Goal: Information Seeking & Learning: Check status

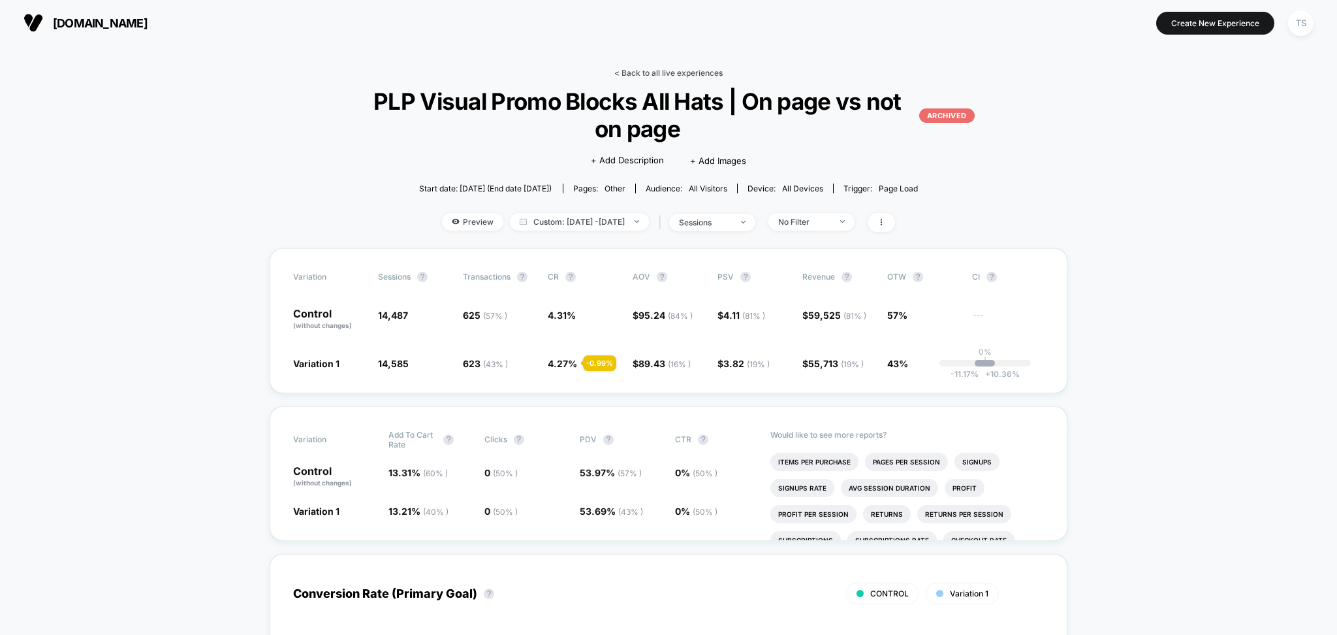
click at [686, 76] on link "< Back to all live experiences" at bounding box center [668, 73] width 108 height 10
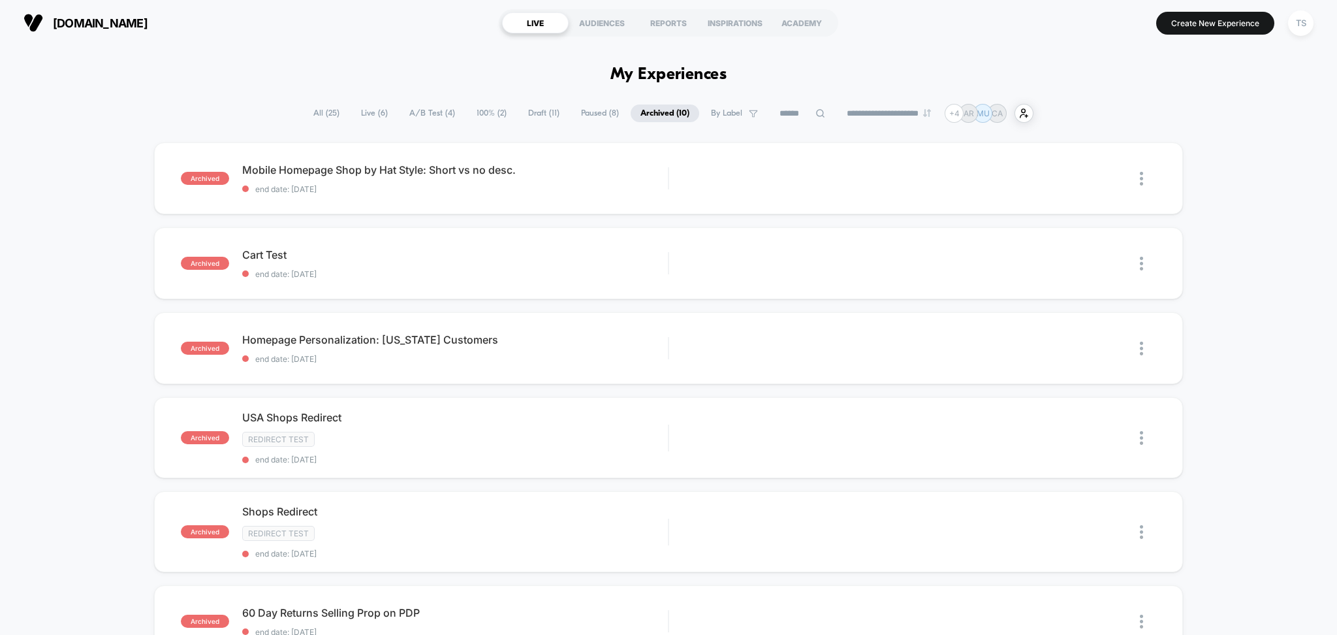
click at [314, 114] on span "All ( 25 )" at bounding box center [327, 113] width 46 height 18
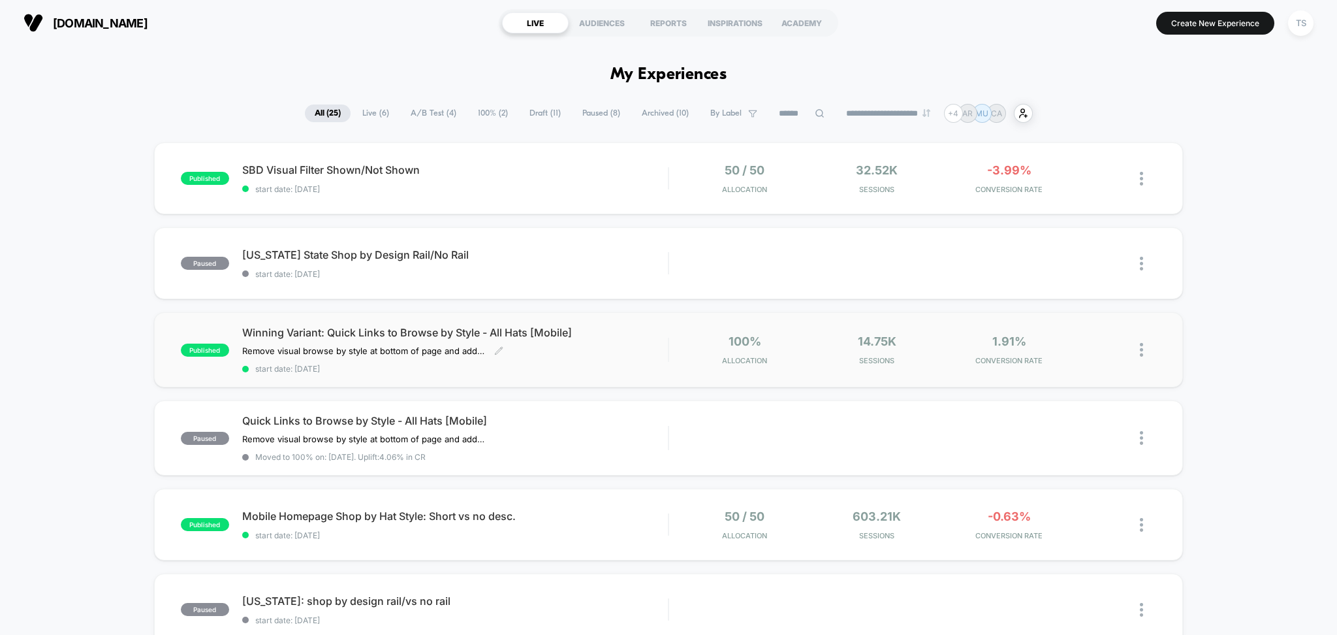
click at [531, 334] on span "Winning Variant: Quick Links to Browse by Style - All Hats [Mobile]" at bounding box center [455, 332] width 426 height 13
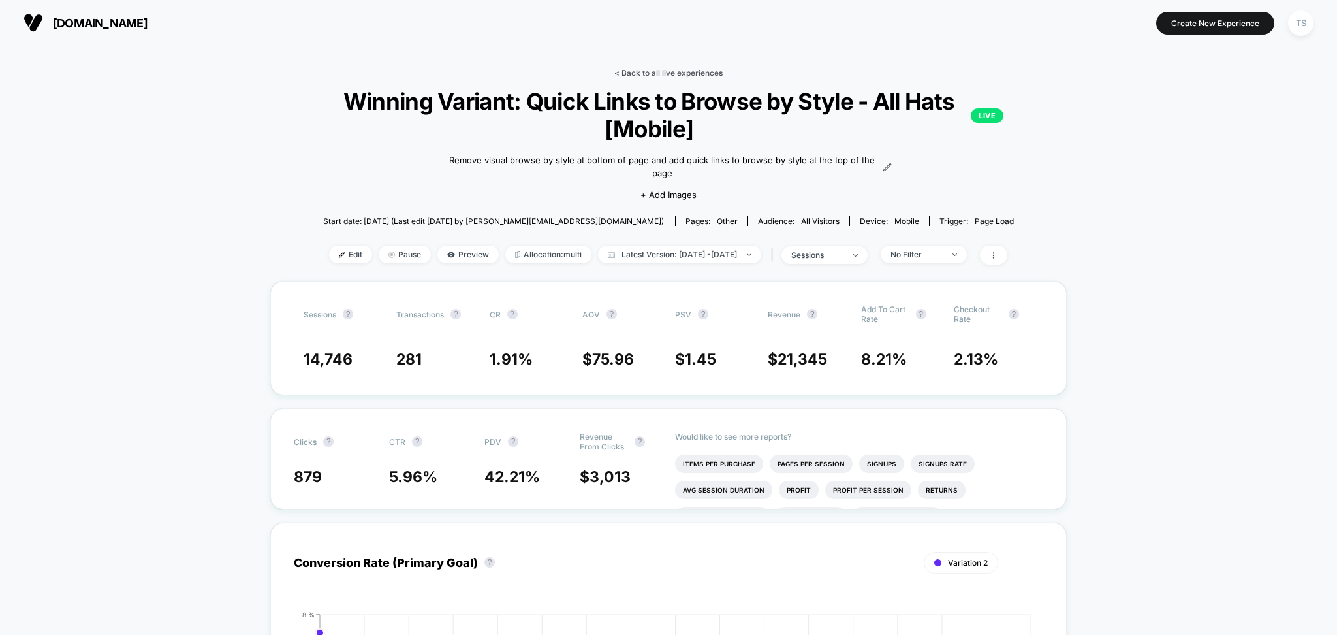
click at [674, 74] on link "< Back to all live experiences" at bounding box center [668, 73] width 108 height 10
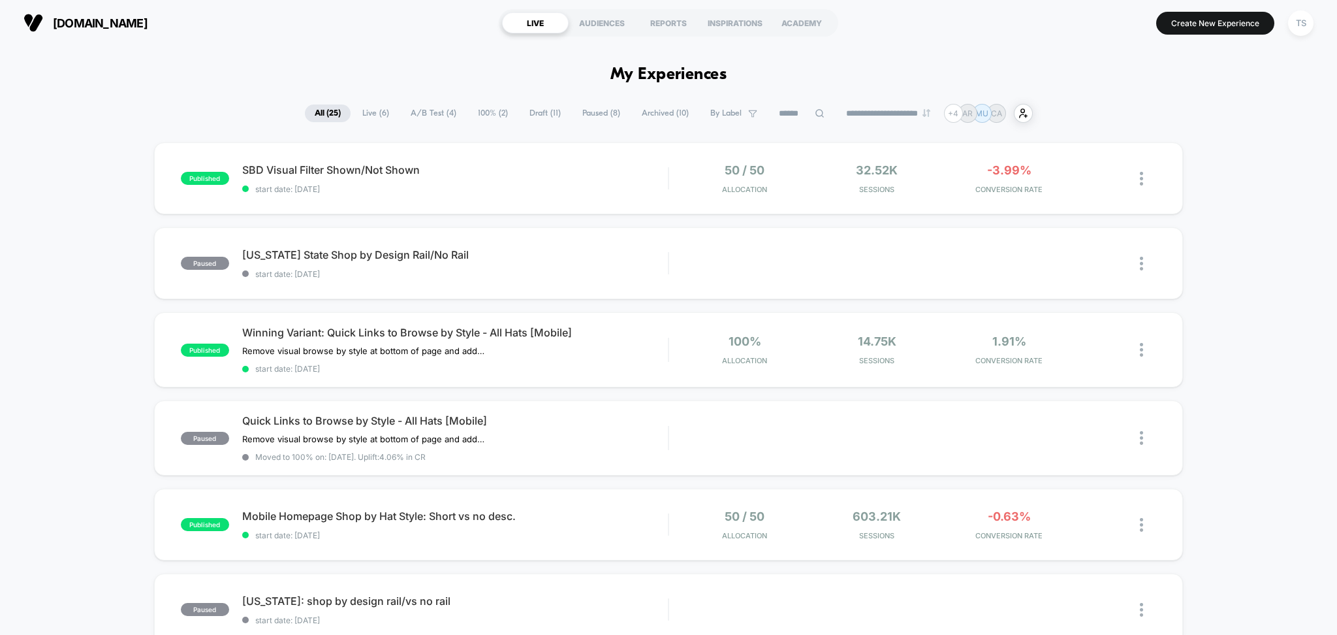
click at [400, 37] on section "[DOMAIN_NAME]" at bounding box center [233, 23] width 426 height 33
click at [281, 173] on span "SBD Visual Filter Shown/Not Shown Click to edit experience details" at bounding box center [455, 169] width 426 height 13
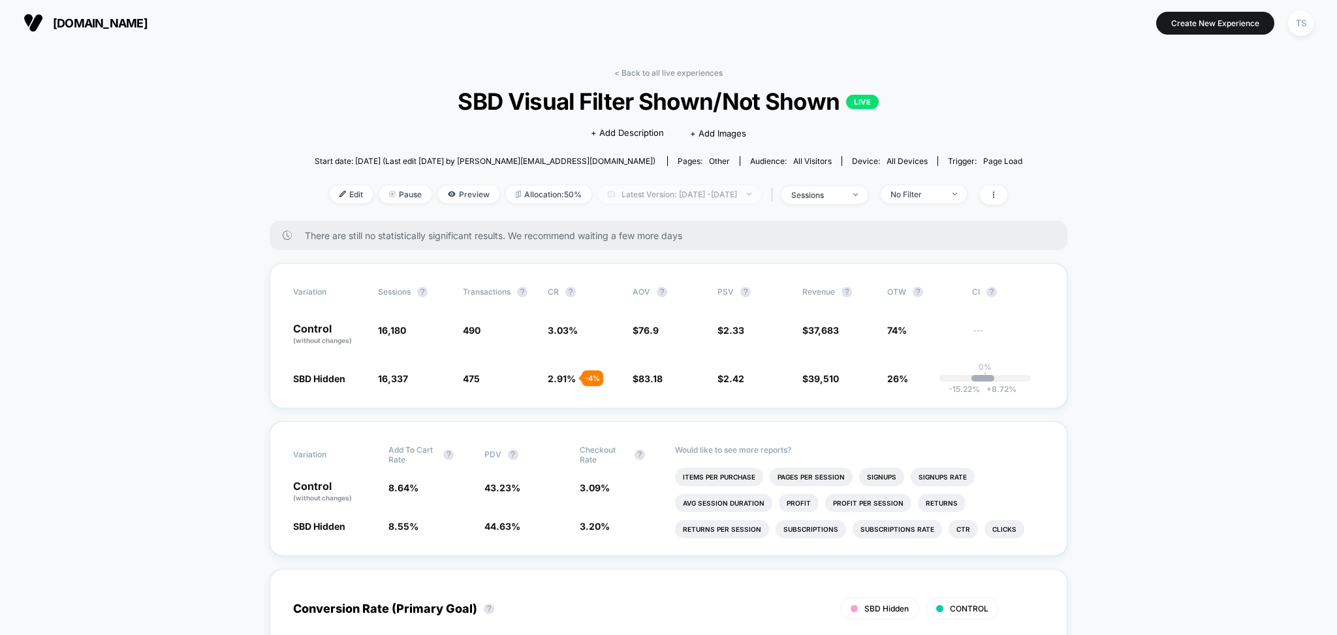
click at [690, 197] on span "Latest Version: [DATE] - [DATE]" at bounding box center [679, 194] width 163 height 18
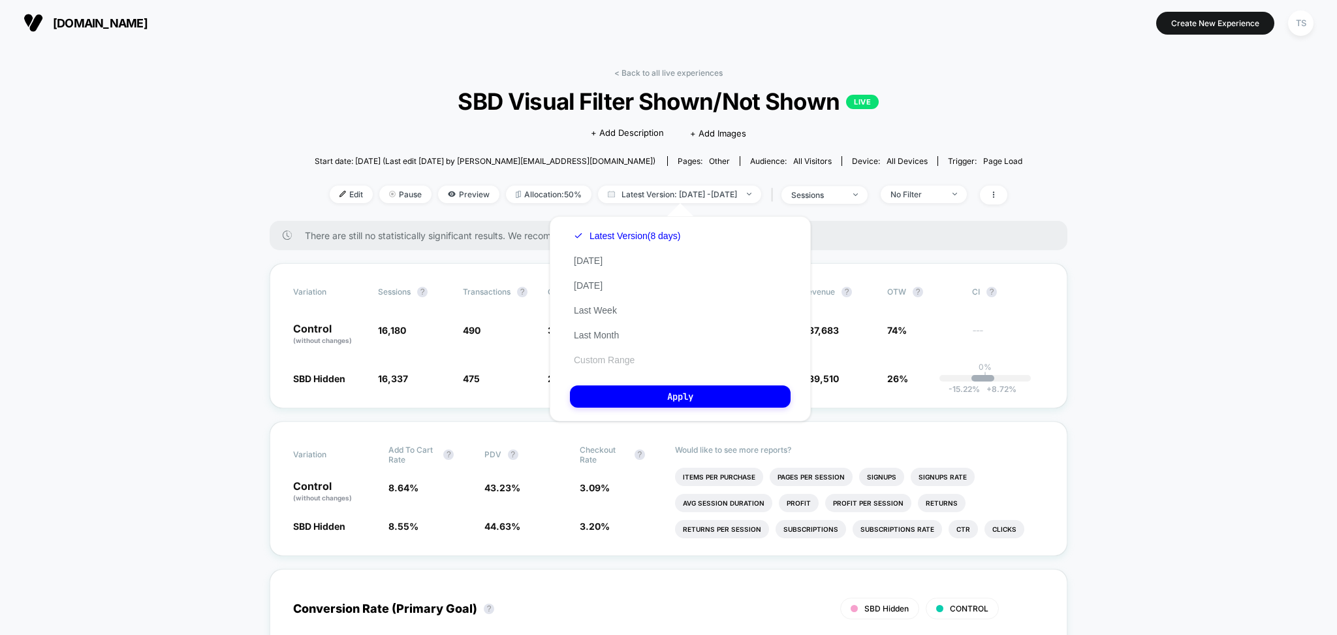
click at [599, 358] on button "Custom Range" at bounding box center [604, 360] width 69 height 12
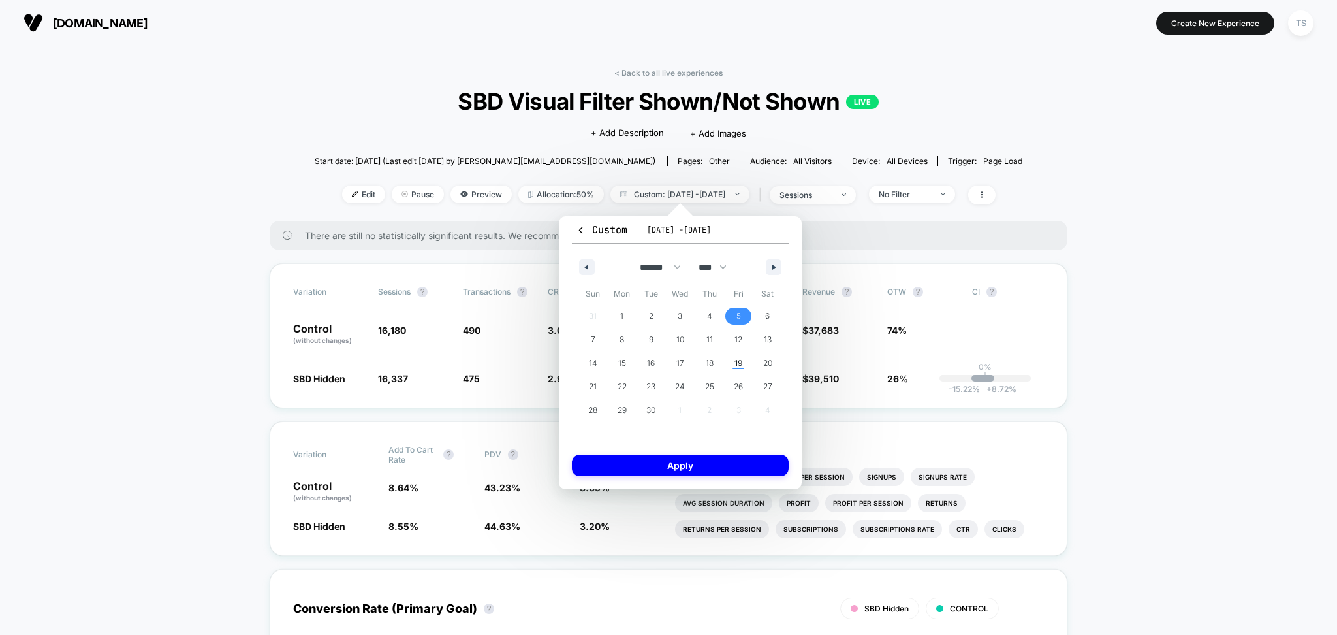
click at [739, 315] on span "5" at bounding box center [738, 316] width 5 height 24
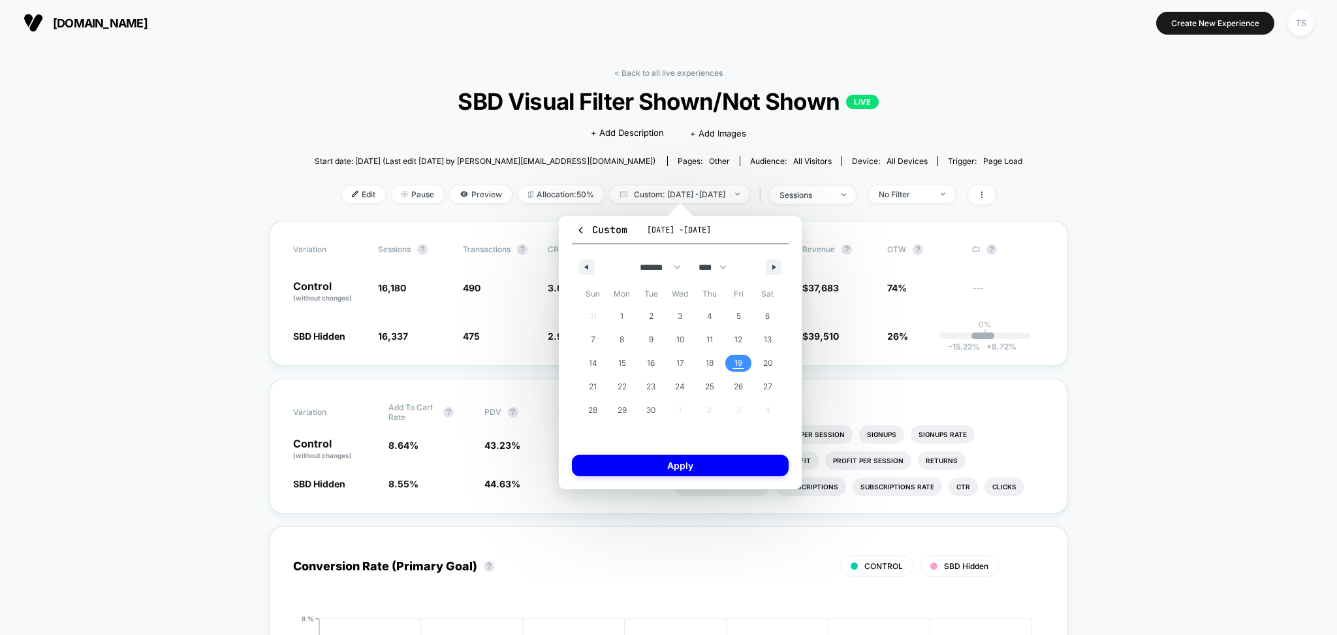
click at [738, 363] on span "19" at bounding box center [739, 363] width 8 height 24
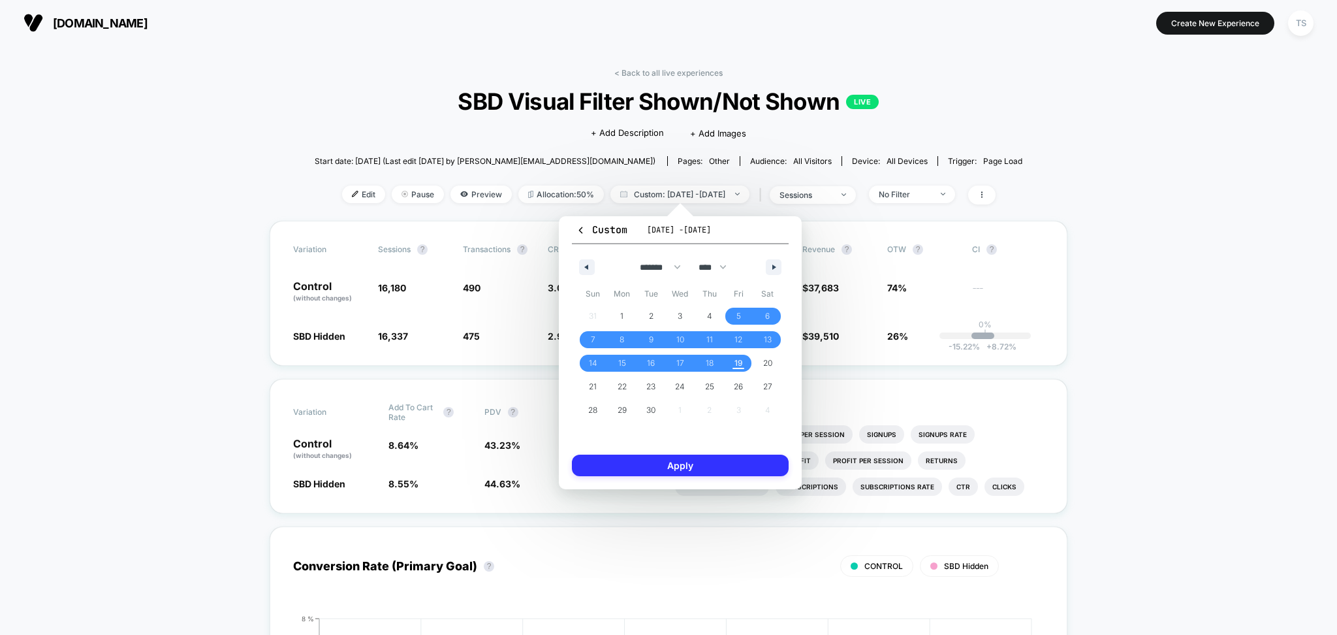
click at [698, 460] on button "Apply" at bounding box center [680, 465] width 217 height 22
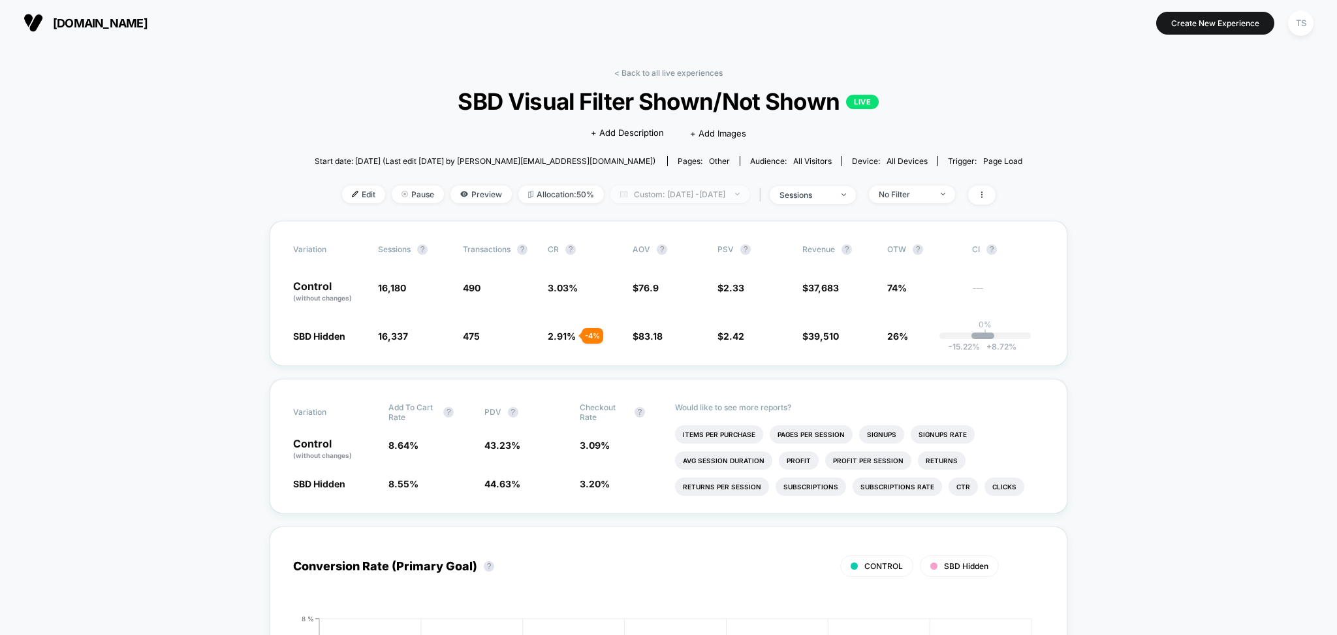
click at [723, 197] on span "Custom: Sep 5, 2025 - Sep 19, 2025" at bounding box center [679, 194] width 139 height 18
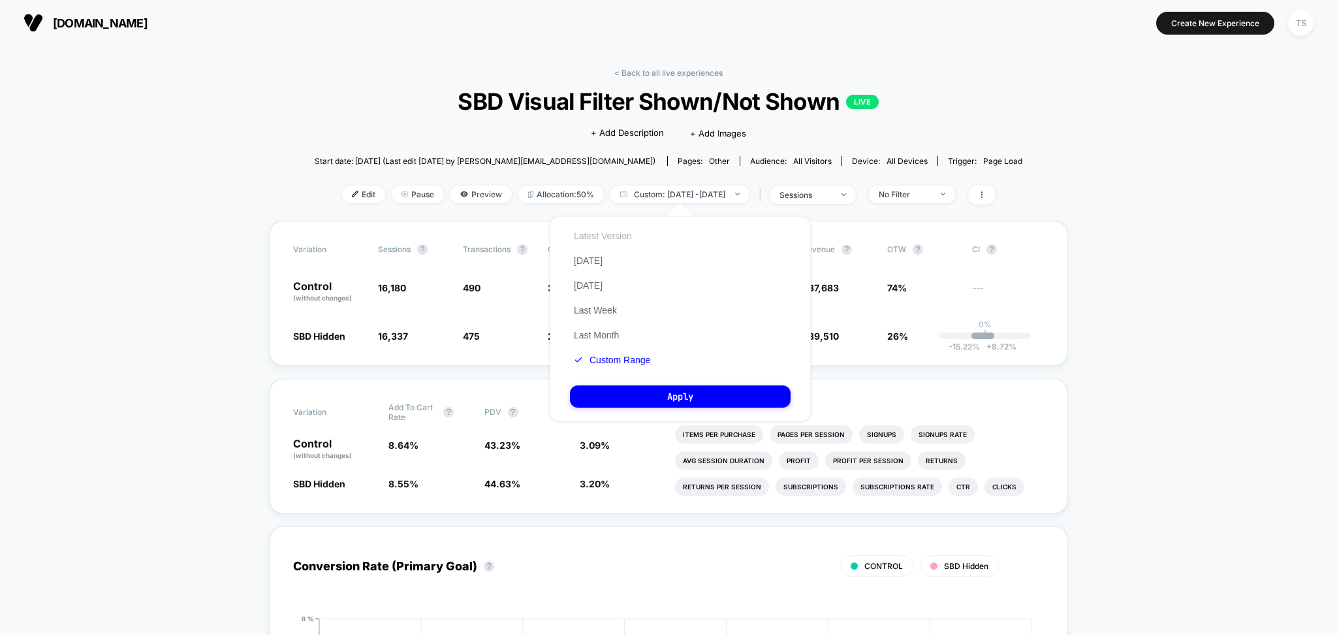
click at [605, 235] on button "Latest Version" at bounding box center [603, 236] width 66 height 12
click at [695, 395] on button "Apply" at bounding box center [680, 396] width 221 height 22
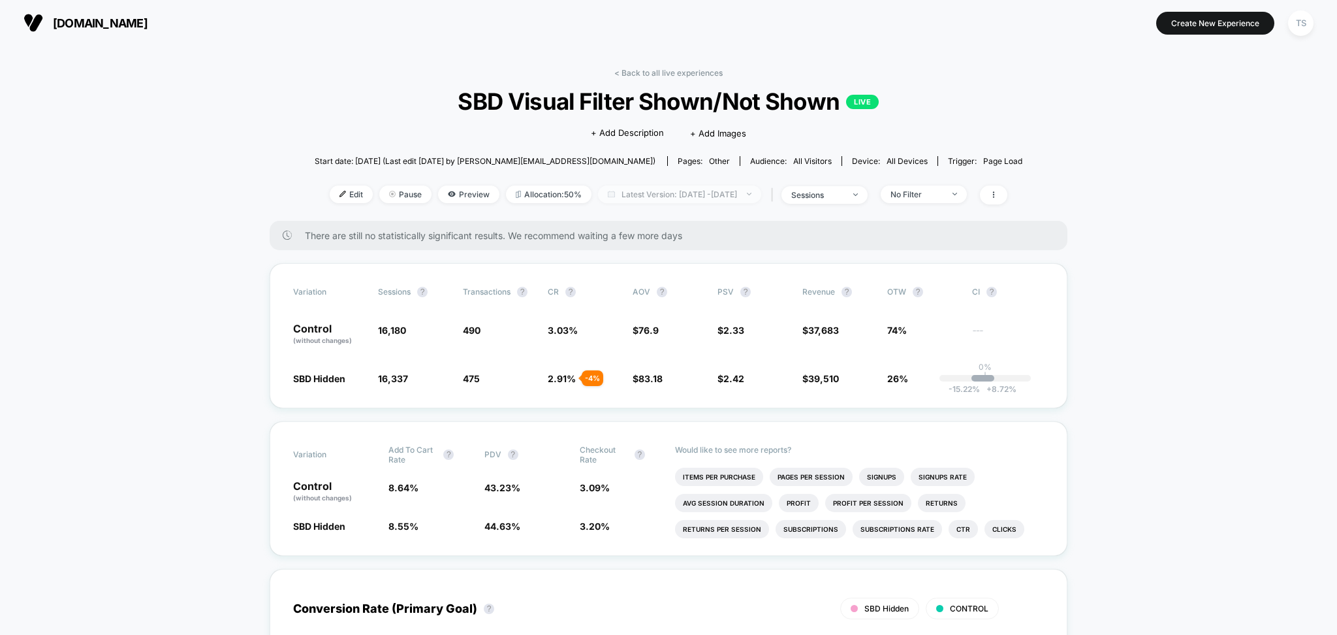
click at [688, 195] on span "Latest Version: Sep 11, 2025 - Sep 18, 2025" at bounding box center [679, 194] width 163 height 18
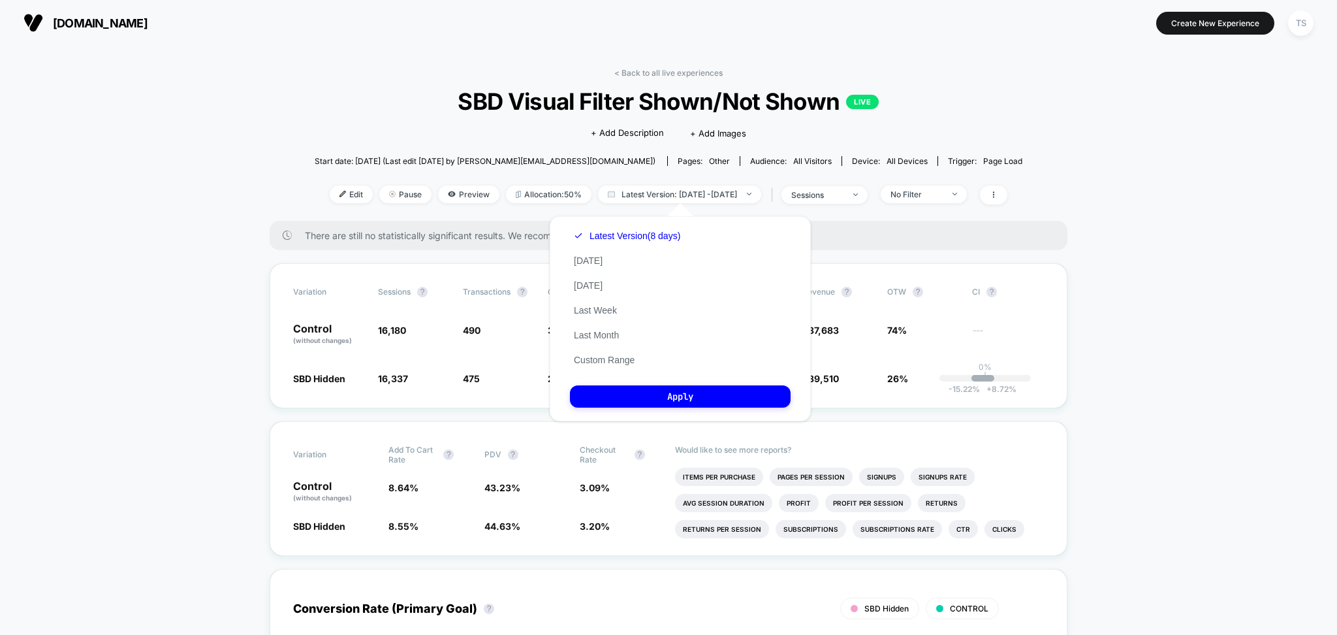
click at [317, 115] on div "< Back to all live experiences SBD Visual Filter Shown/Not Shown LIVE Click to …" at bounding box center [669, 144] width 708 height 153
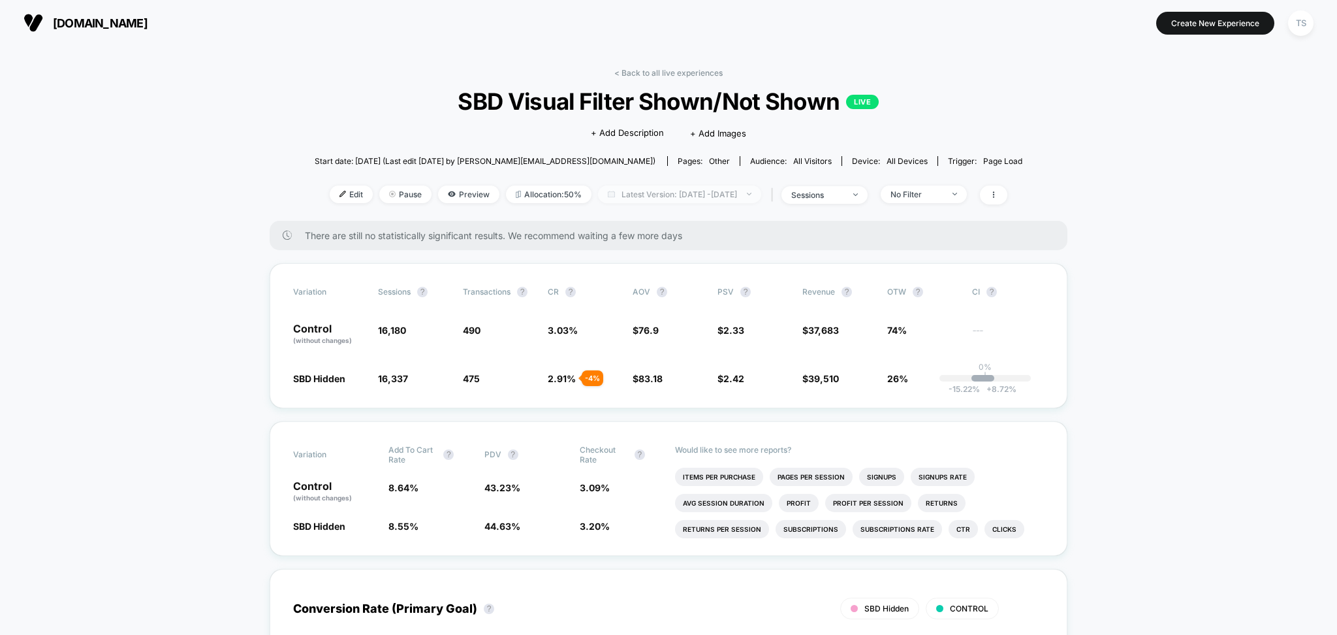
click at [731, 198] on span "Latest Version: Sep 11, 2025 - Sep 18, 2025" at bounding box center [679, 194] width 163 height 18
select select "*"
select select "****"
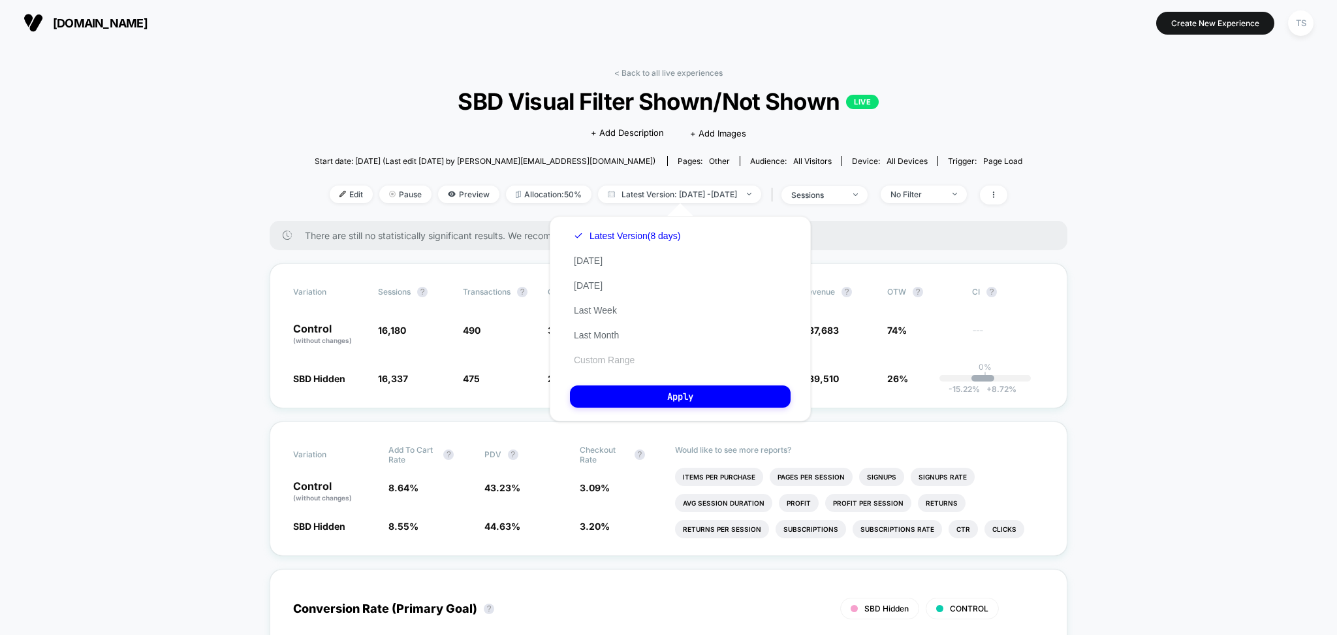
click at [620, 364] on button "Custom Range" at bounding box center [604, 360] width 69 height 12
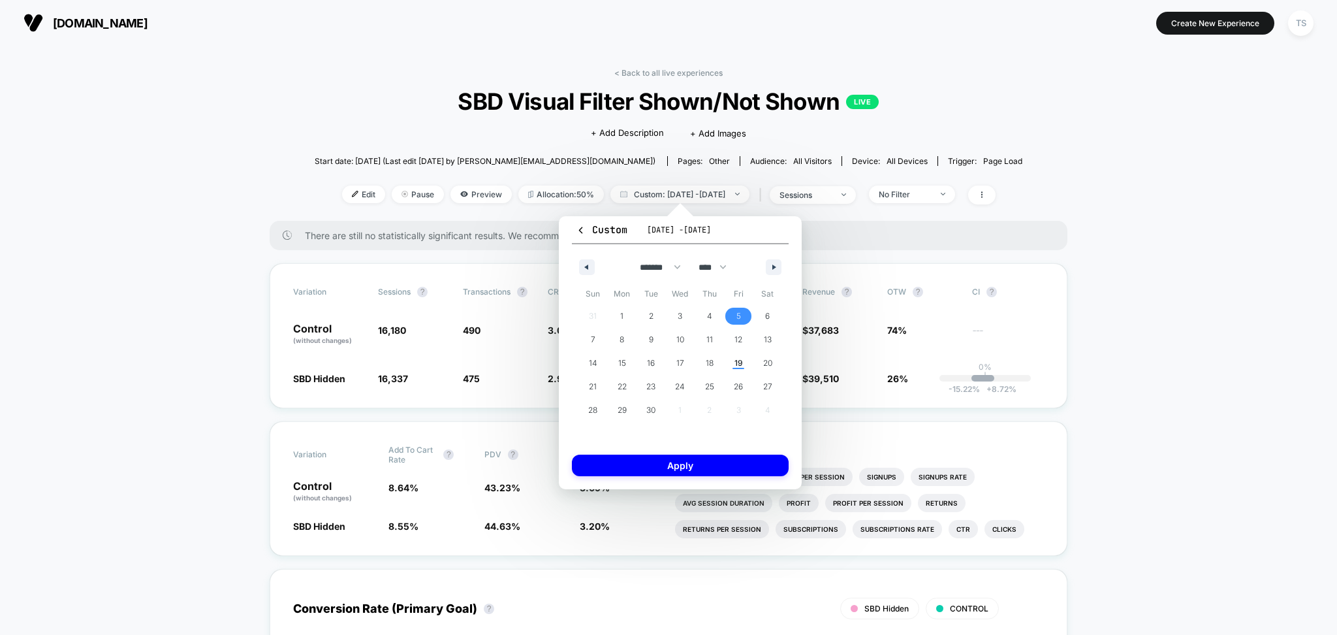
click at [738, 315] on span "5" at bounding box center [738, 316] width 5 height 24
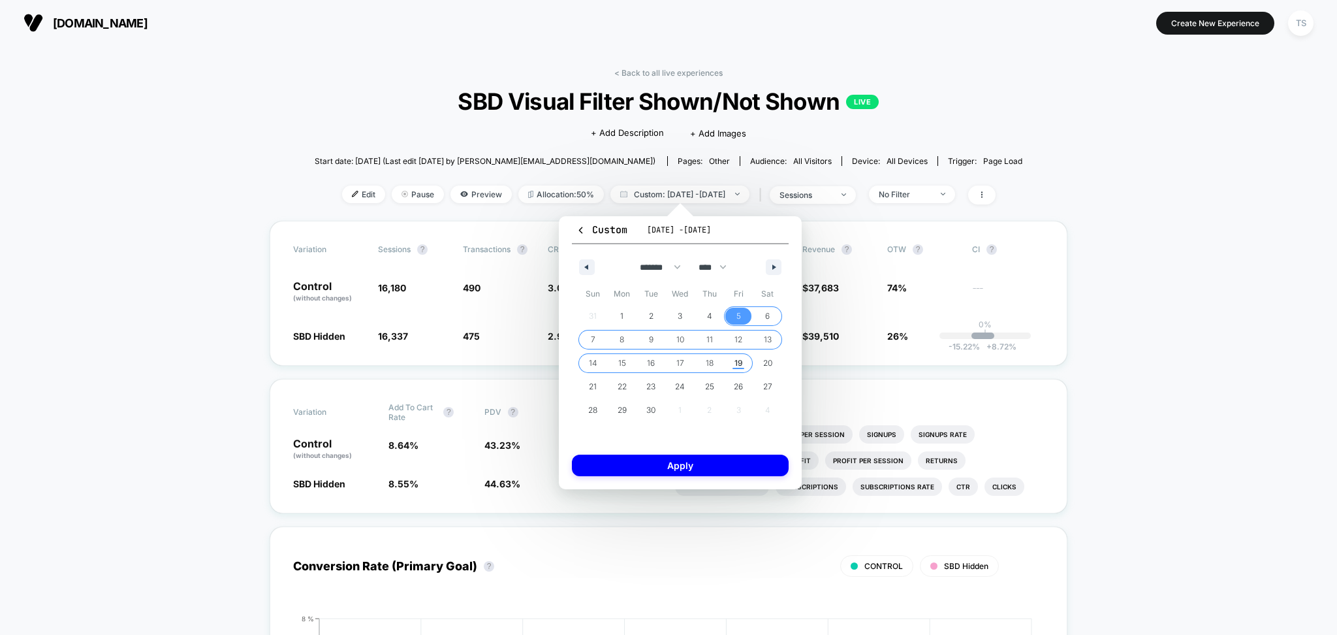
click at [735, 367] on span "19" at bounding box center [739, 363] width 8 height 24
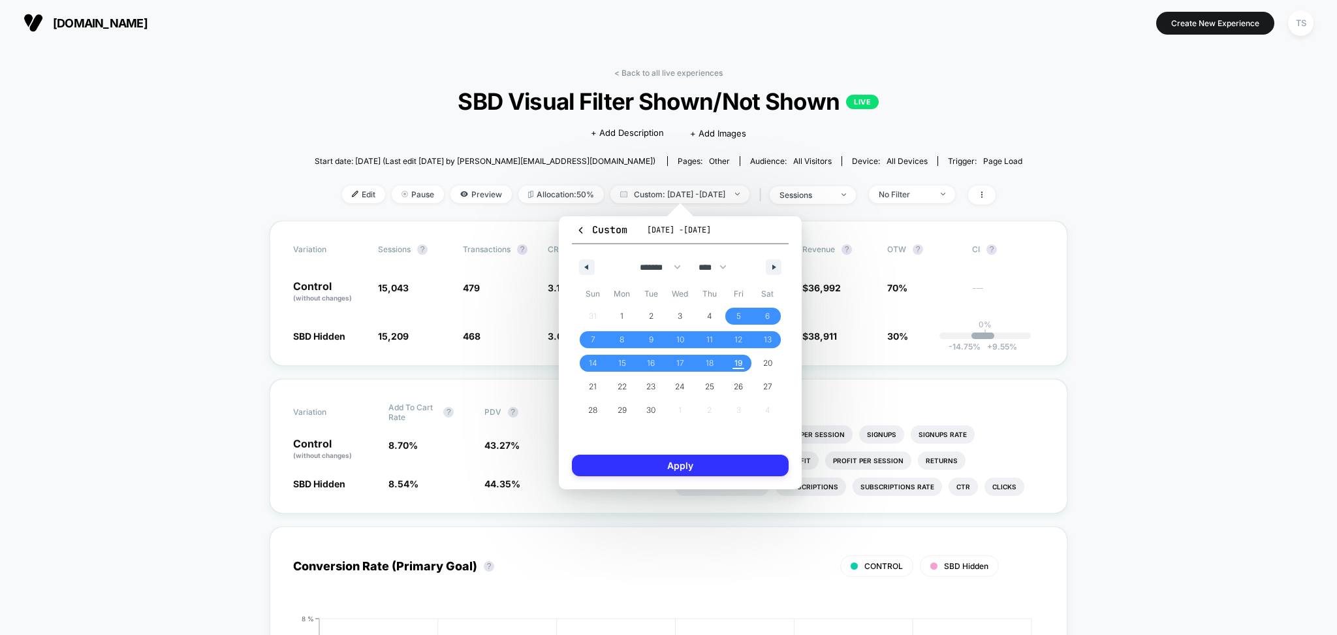
click at [707, 463] on button "Apply" at bounding box center [680, 465] width 217 height 22
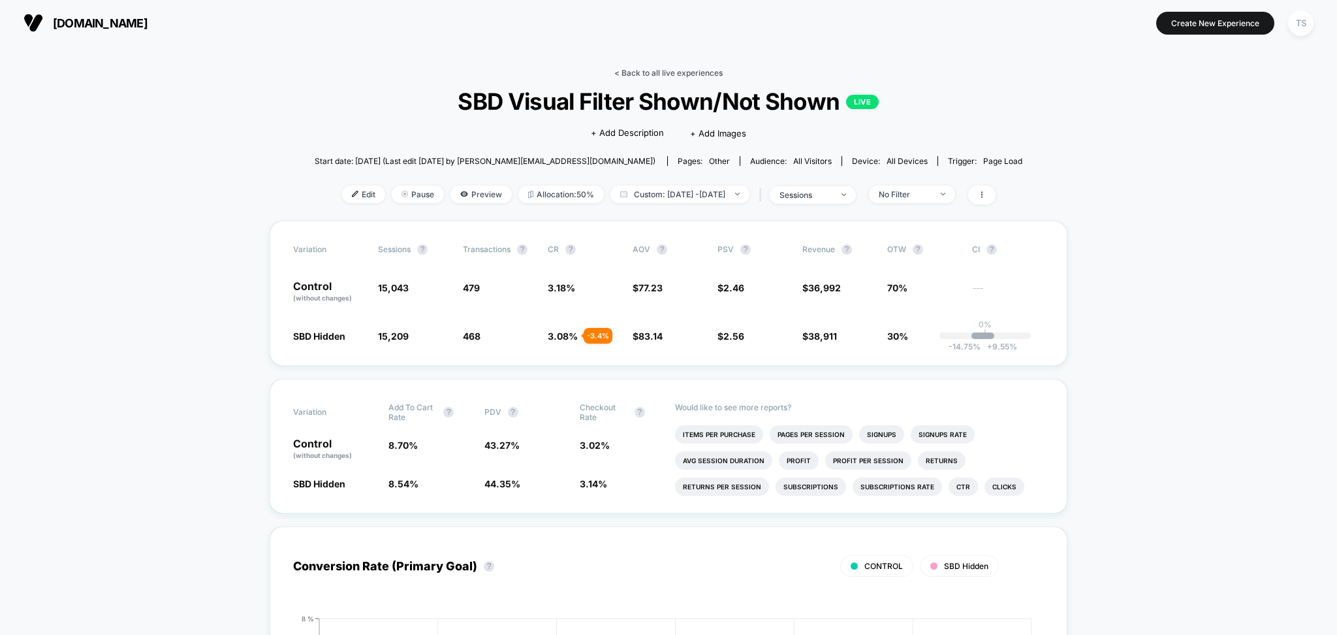
click at [624, 77] on link "< Back to all live experiences" at bounding box center [668, 73] width 108 height 10
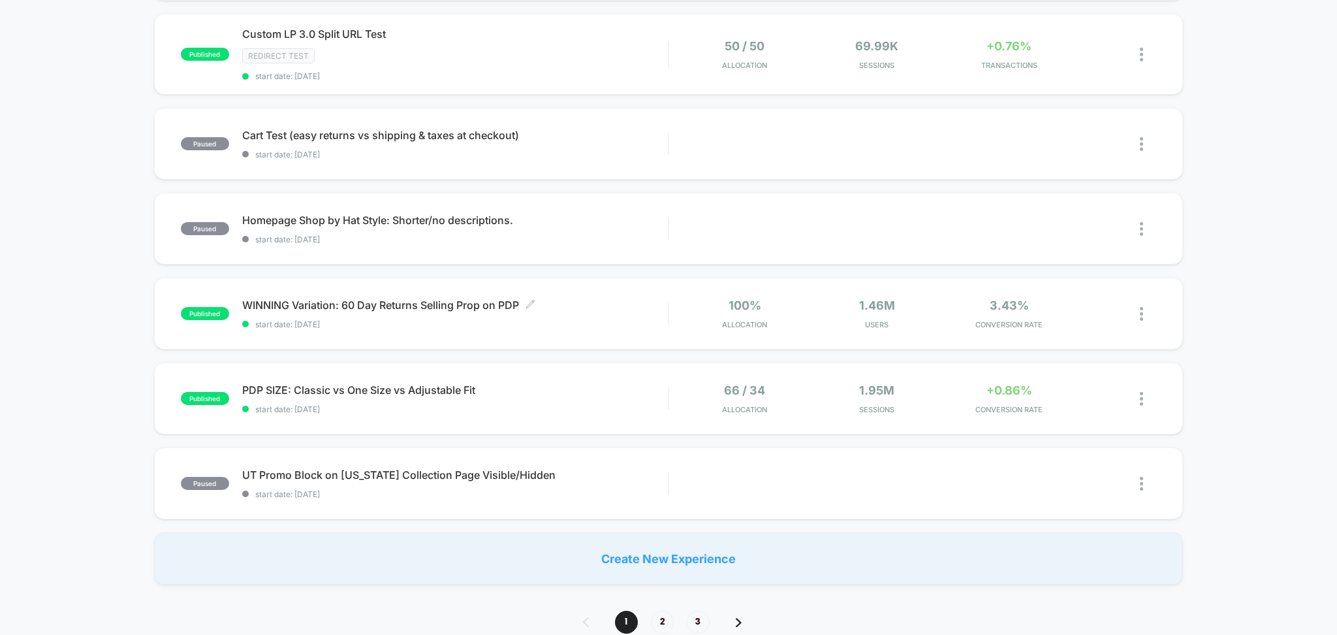
scroll to position [696, 0]
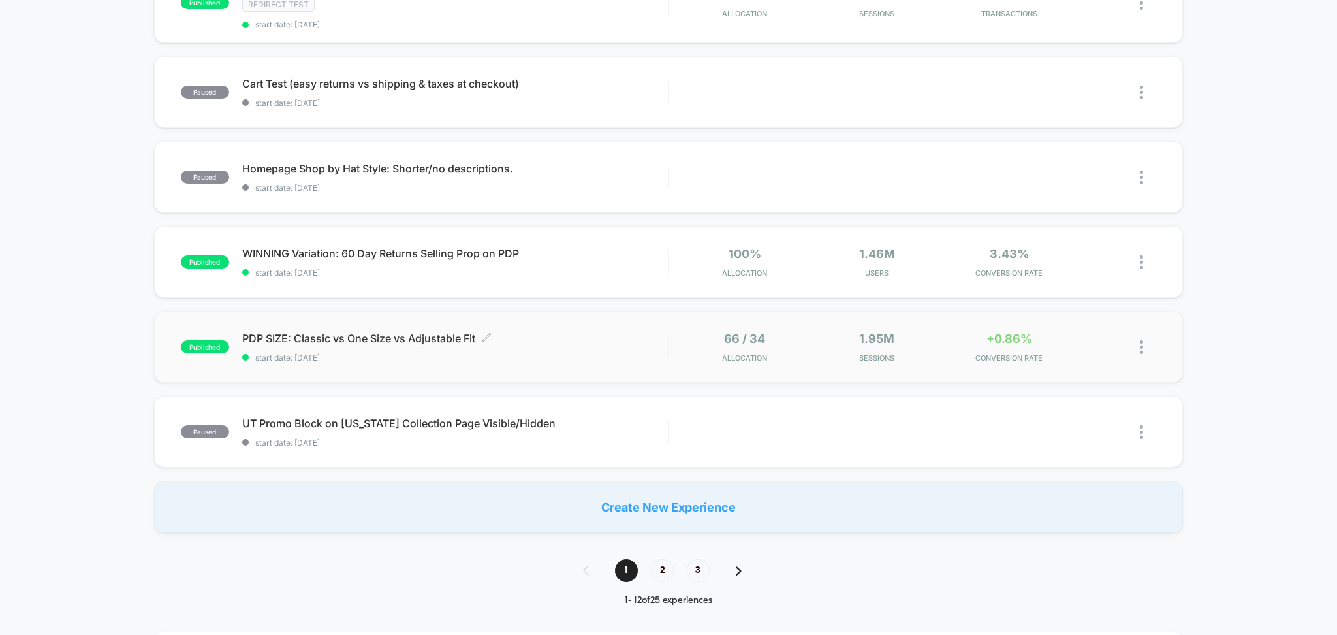
click at [446, 341] on span "PDP SIZE: Classic vs One Size vs Adjustable Fit Click to edit experience details" at bounding box center [455, 338] width 426 height 13
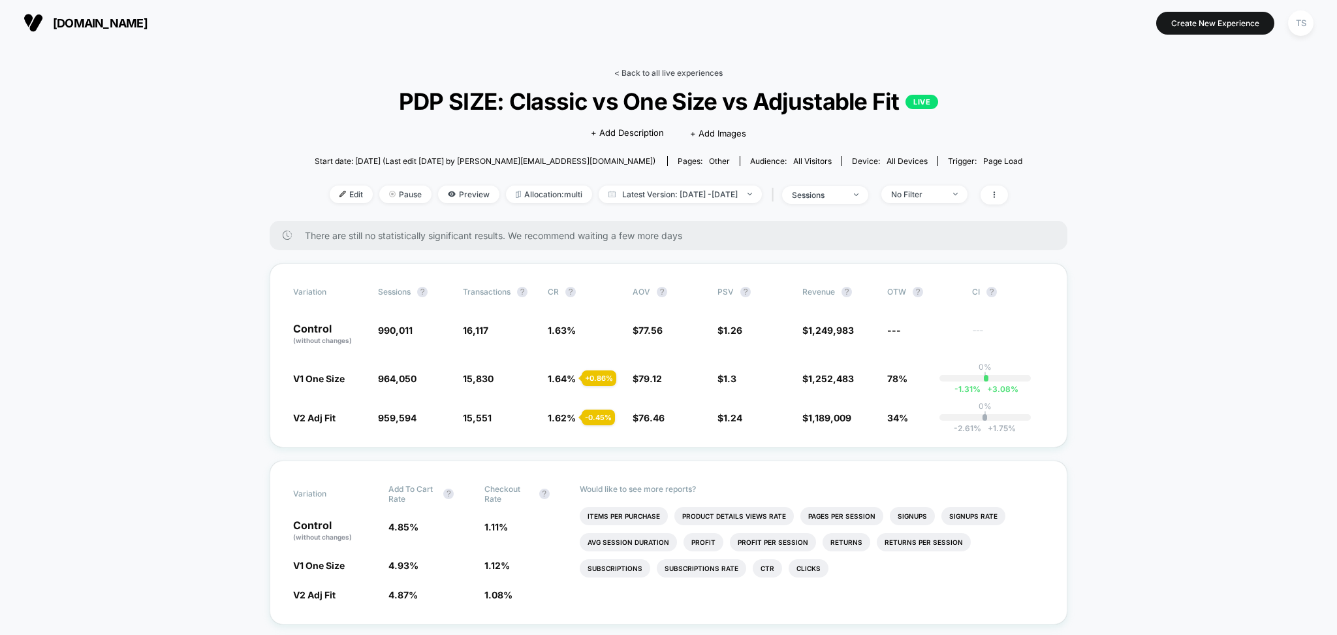
click at [662, 76] on link "< Back to all live experiences" at bounding box center [668, 73] width 108 height 10
